Goal: Transaction & Acquisition: Purchase product/service

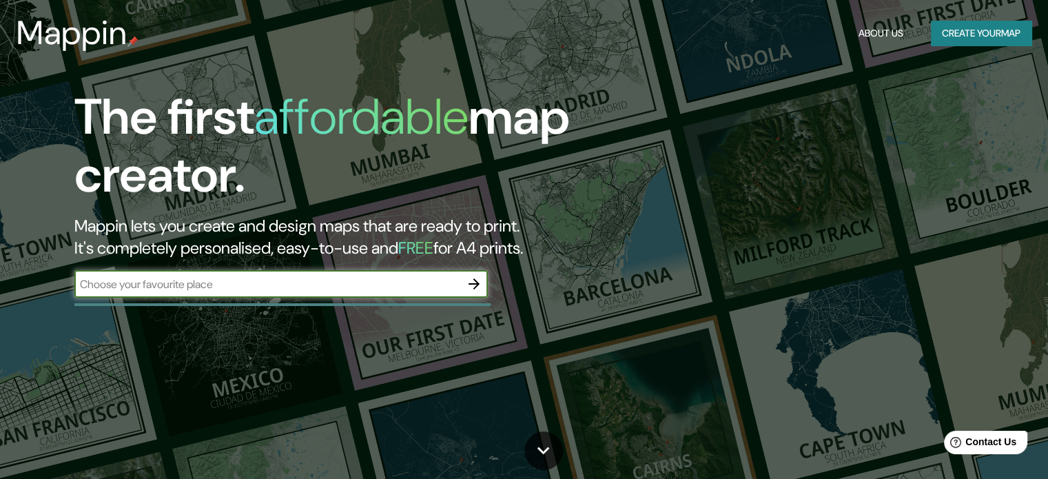
click at [391, 292] on div "​" at bounding box center [280, 284] width 413 height 28
type input "TENA"
click at [477, 282] on icon "button" at bounding box center [474, 283] width 11 height 11
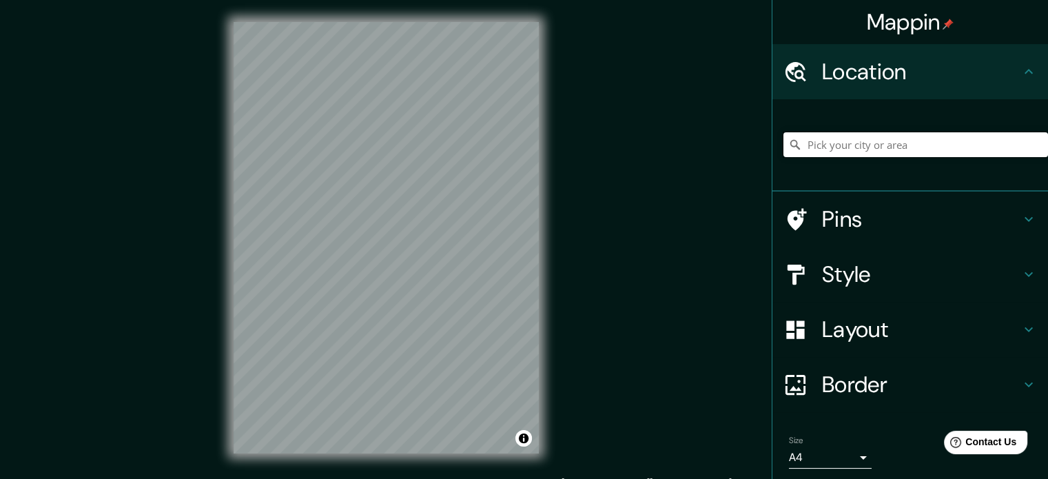
click at [835, 145] on input "Pick your city or area" at bounding box center [916, 144] width 265 height 25
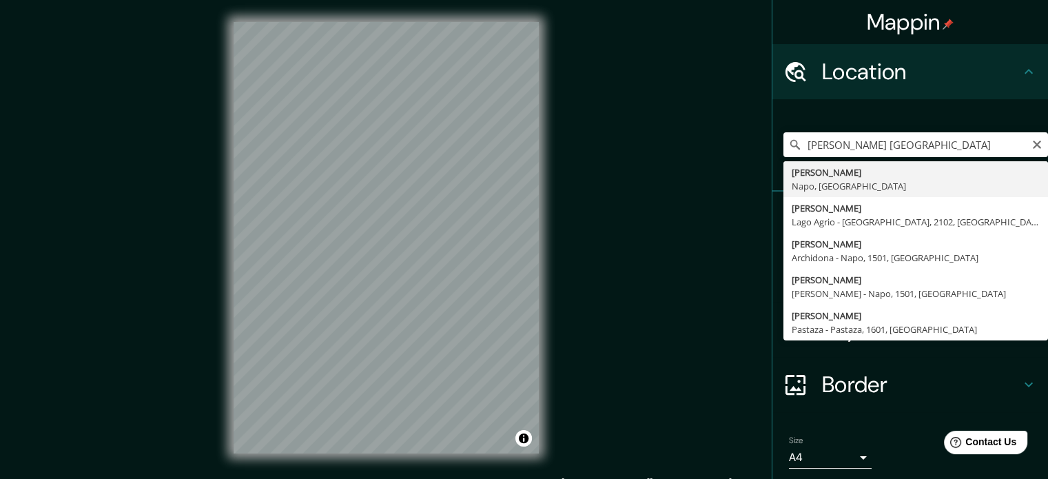
type input "Tena, Napo, Ecuador"
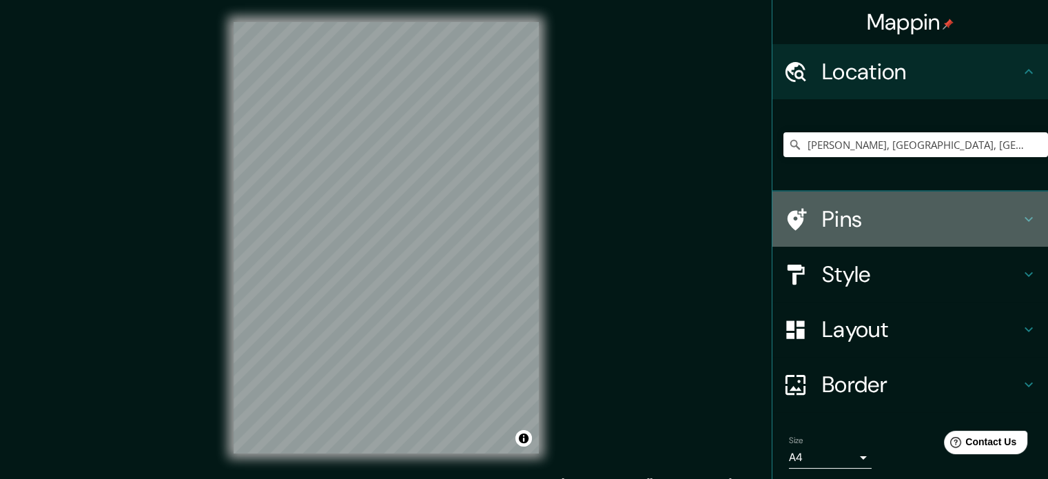
click at [822, 218] on h4 "Pins" at bounding box center [921, 219] width 198 height 28
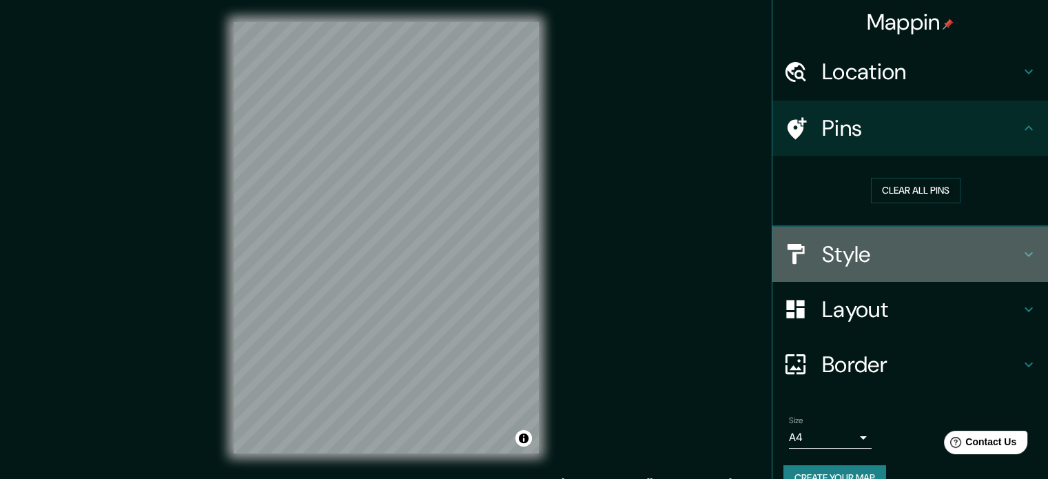
click at [835, 257] on h4 "Style" at bounding box center [921, 255] width 198 height 28
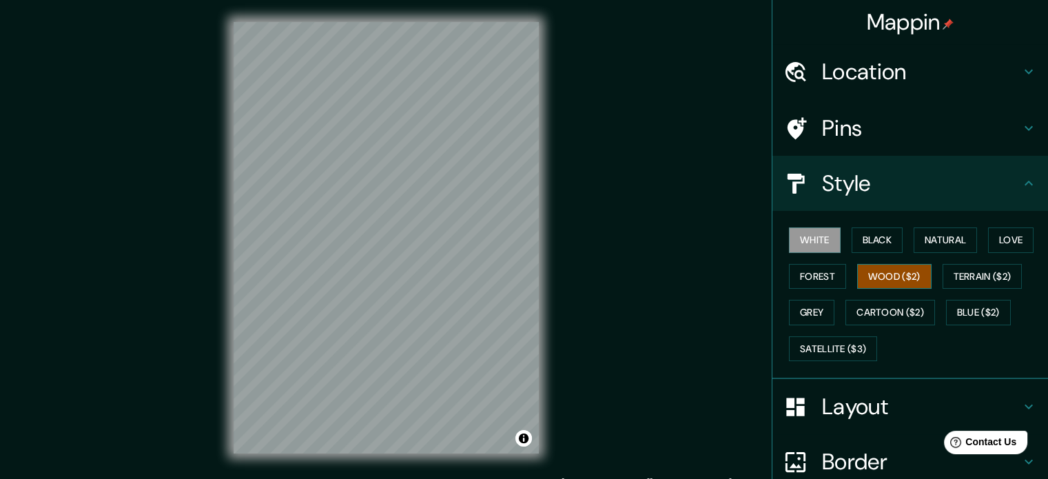
click at [882, 284] on button "Wood ($2)" at bounding box center [894, 276] width 74 height 25
click at [835, 407] on h4 "Layout" at bounding box center [921, 407] width 198 height 28
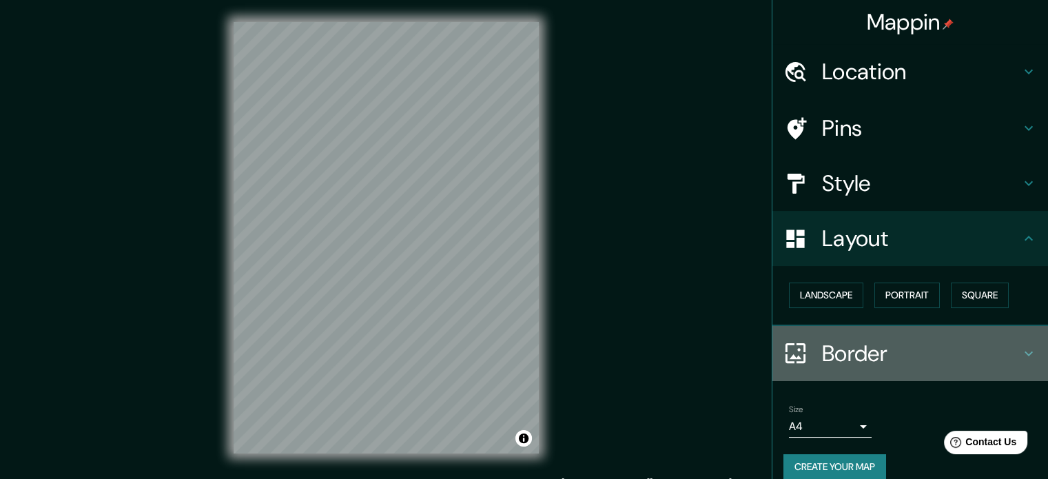
click at [832, 358] on h4 "Border" at bounding box center [921, 354] width 198 height 28
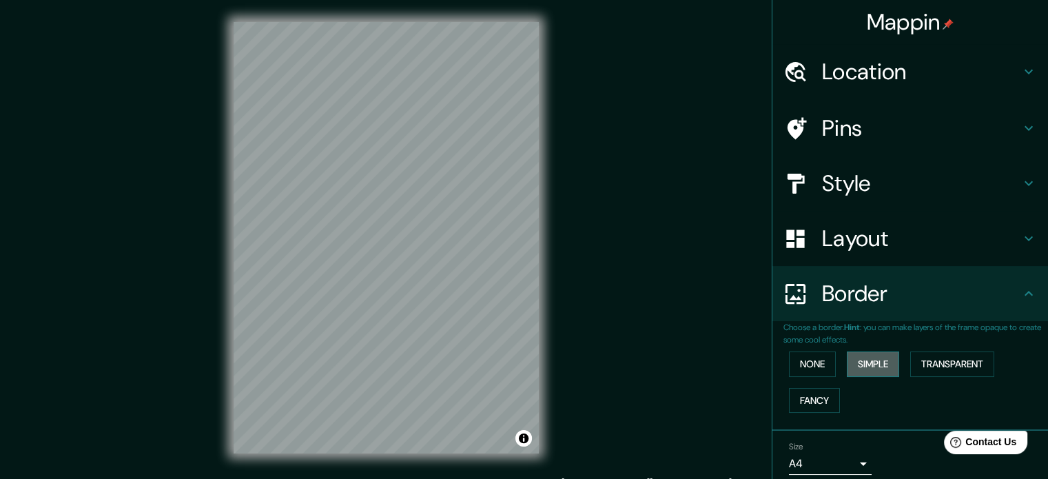
click at [884, 363] on button "Simple" at bounding box center [873, 363] width 52 height 25
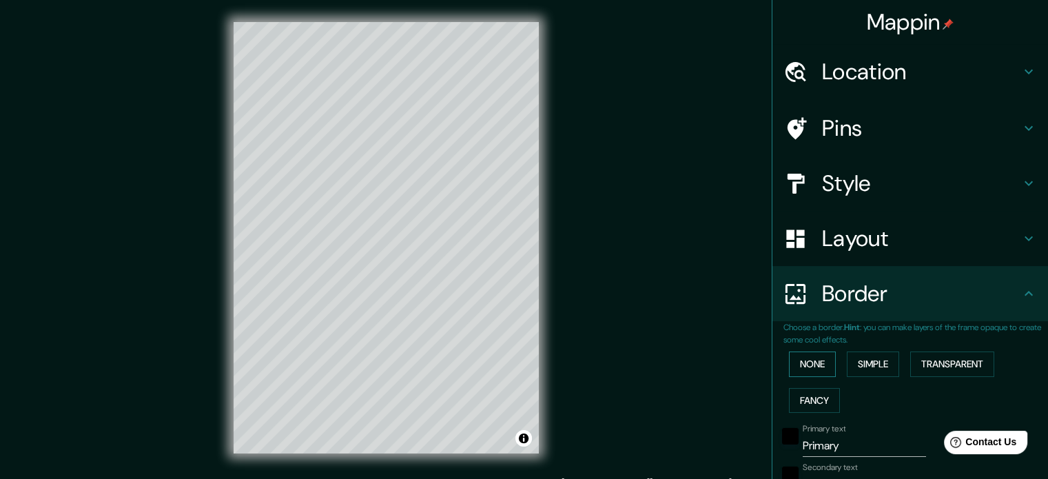
click at [800, 358] on button "None" at bounding box center [812, 363] width 47 height 25
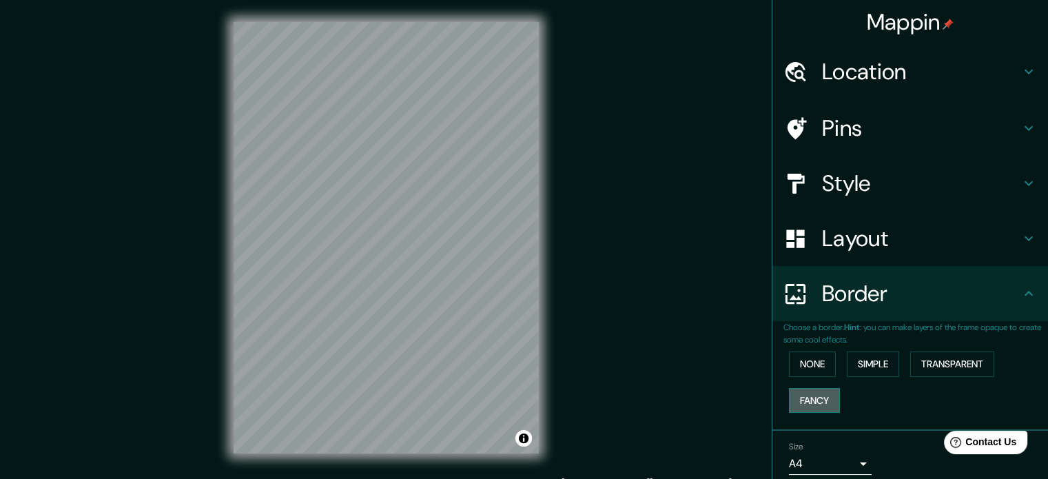
click at [800, 393] on button "Fancy" at bounding box center [814, 400] width 51 height 25
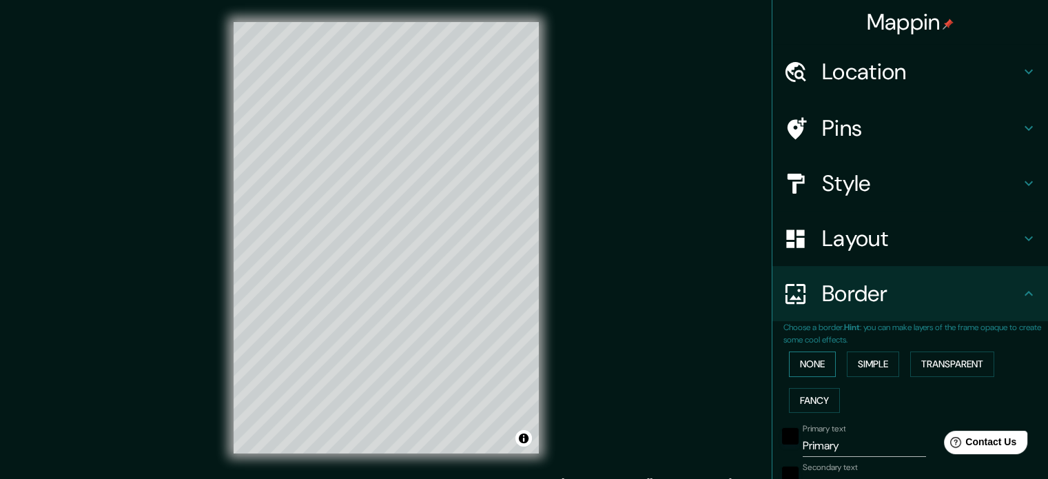
click at [802, 367] on button "None" at bounding box center [812, 363] width 47 height 25
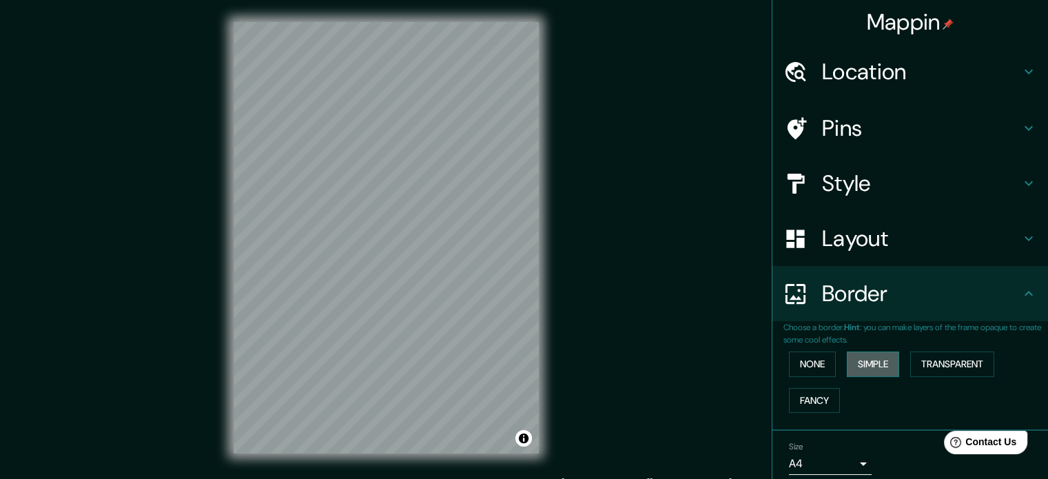
click at [857, 363] on button "Simple" at bounding box center [873, 363] width 52 height 25
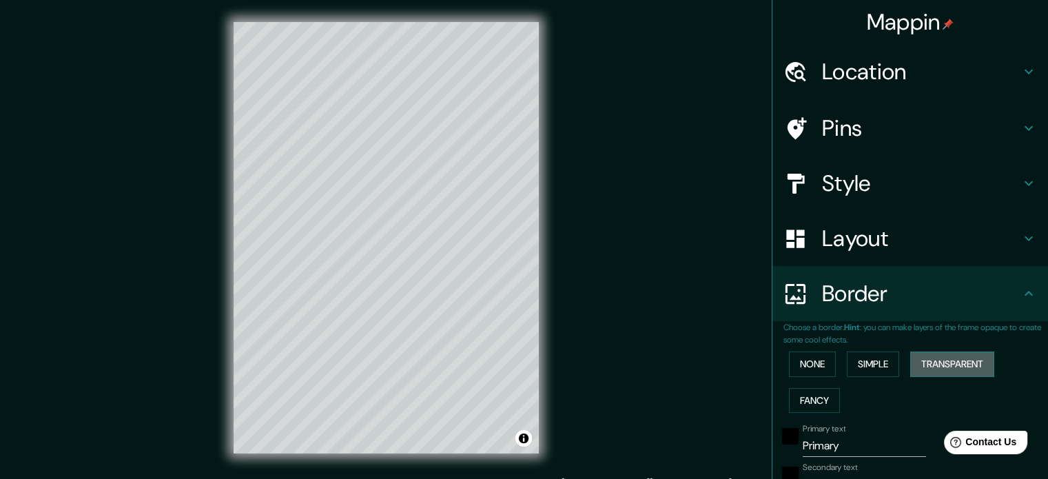
click at [952, 366] on button "Transparent" at bounding box center [952, 363] width 84 height 25
click at [815, 368] on button "None" at bounding box center [812, 363] width 47 height 25
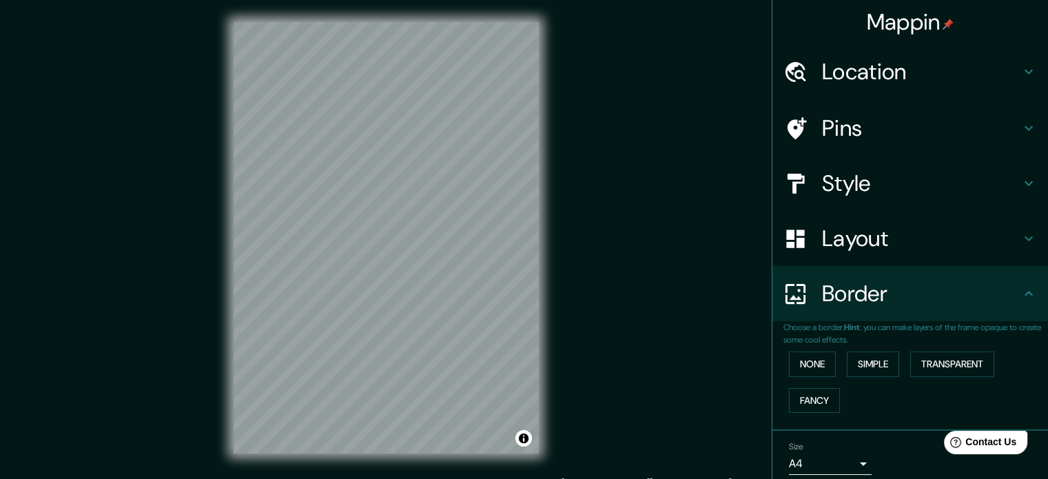
scroll to position [52, 0]
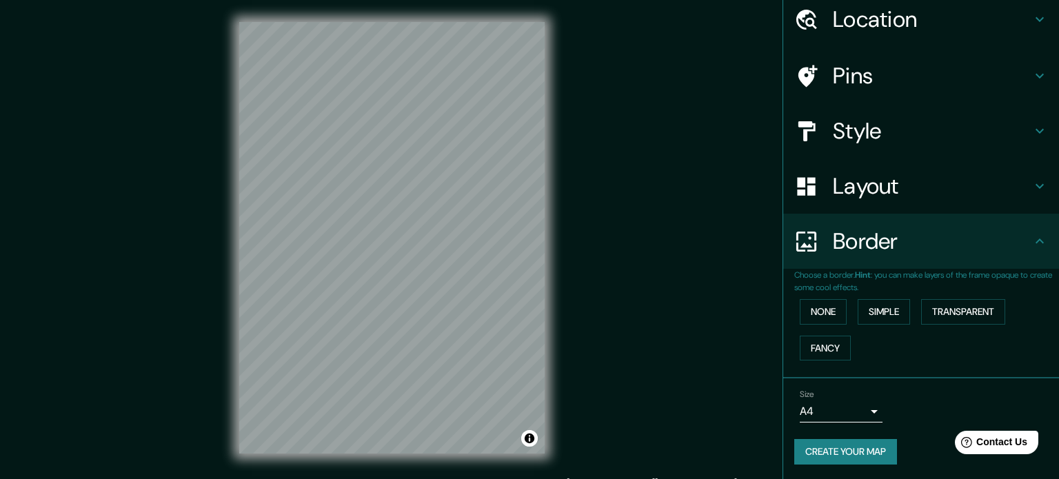
click at [825, 405] on body "Mappin Location Tena, Napo, Ecuador Pins Style Layout Border Choose a border. H…" at bounding box center [529, 239] width 1059 height 479
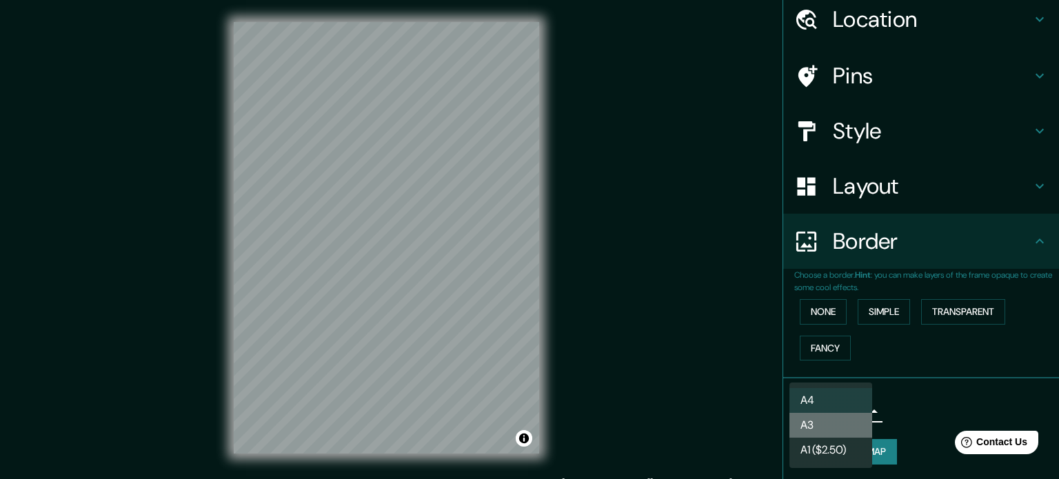
click at [815, 431] on li "A3" at bounding box center [830, 425] width 83 height 25
type input "a4"
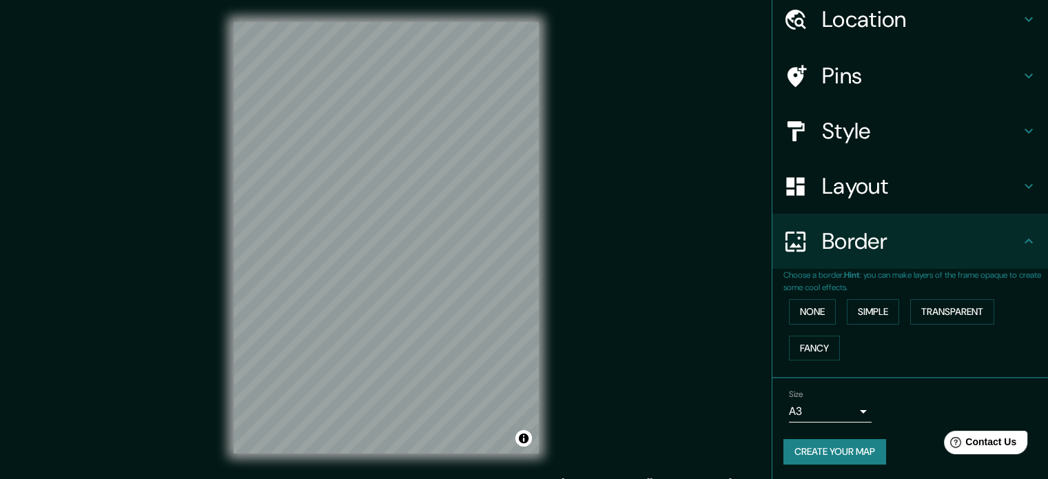
click at [822, 120] on h4 "Style" at bounding box center [921, 131] width 198 height 28
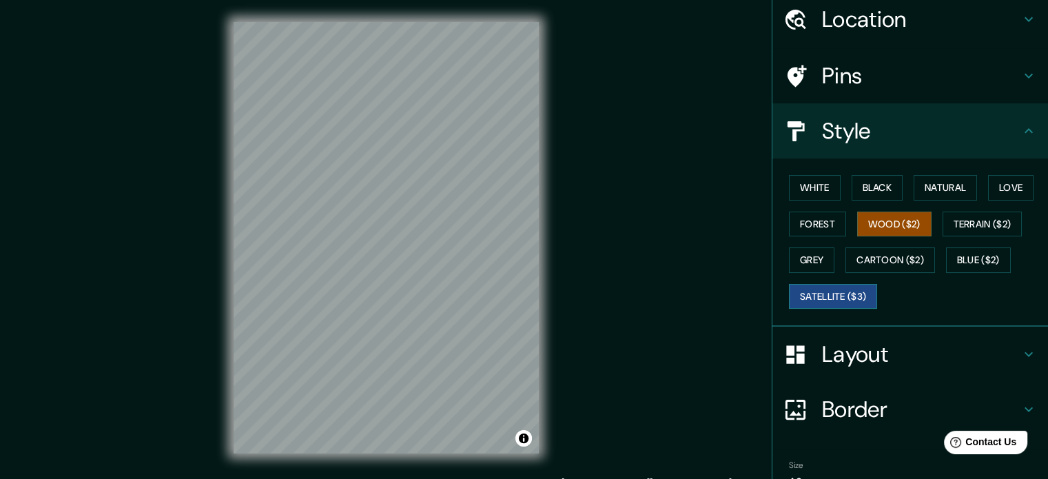
click at [810, 295] on button "Satellite ($3)" at bounding box center [833, 296] width 88 height 25
click at [802, 261] on button "Grey" at bounding box center [811, 259] width 45 height 25
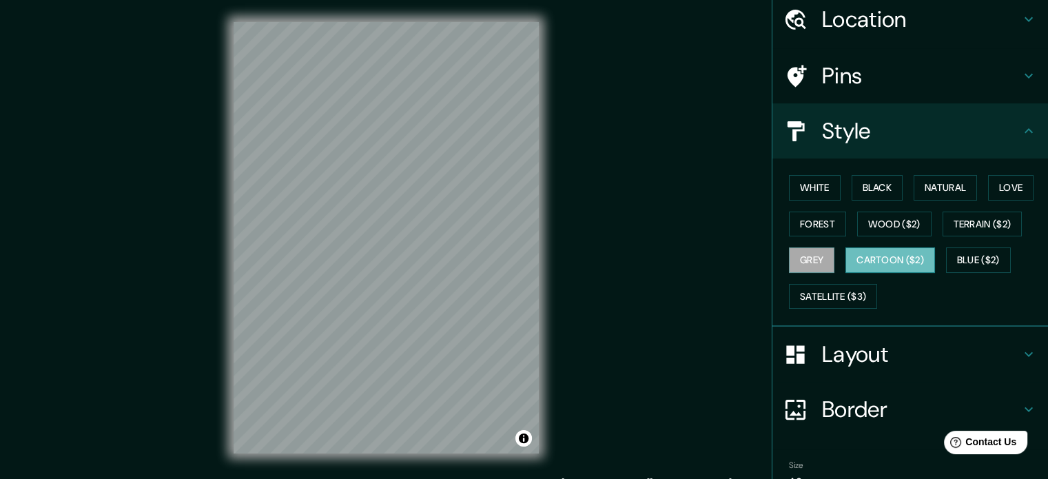
click at [855, 261] on button "Cartoon ($2)" at bounding box center [891, 259] width 90 height 25
click at [979, 252] on button "Blue ($2)" at bounding box center [978, 259] width 65 height 25
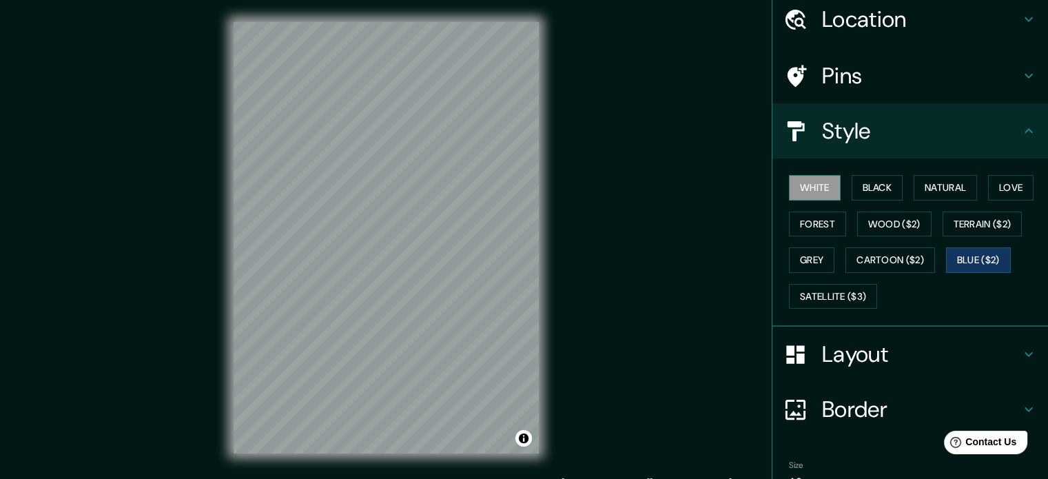
click at [813, 187] on button "White" at bounding box center [815, 187] width 52 height 25
click at [870, 181] on button "Black" at bounding box center [878, 187] width 52 height 25
